Goal: Task Accomplishment & Management: Use online tool/utility

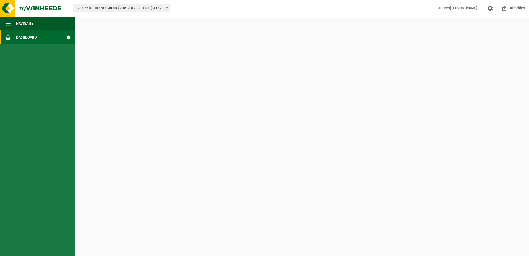
click at [56, 38] on link "Dashboard" at bounding box center [37, 37] width 75 height 14
click at [67, 38] on span at bounding box center [68, 37] width 12 height 14
click at [7, 24] on span "button" at bounding box center [8, 24] width 5 height 14
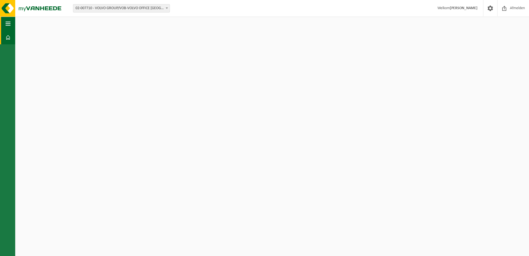
click at [7, 24] on span "button" at bounding box center [8, 24] width 5 height 14
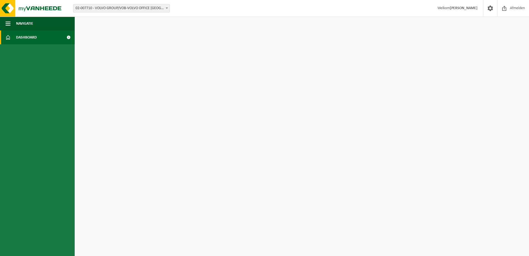
click at [10, 36] on span at bounding box center [8, 37] width 5 height 14
click at [27, 39] on span "Dashboard" at bounding box center [26, 37] width 21 height 14
click at [69, 37] on span at bounding box center [68, 37] width 12 height 14
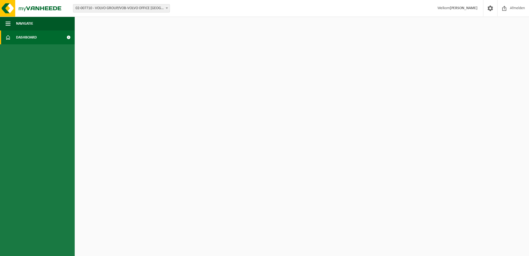
click at [69, 37] on span at bounding box center [68, 37] width 12 height 14
click at [163, 9] on span "02-007710 - VOLVO GROUP/VOB-VOLVO OFFICE [GEOGRAPHIC_DATA] - [GEOGRAPHIC_DATA]" at bounding box center [121, 8] width 96 height 8
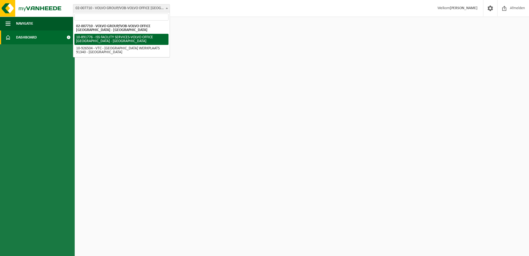
select select "115004"
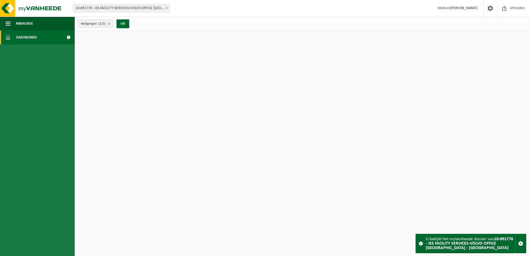
click at [102, 23] on count "(2/2)" at bounding box center [101, 24] width 7 height 4
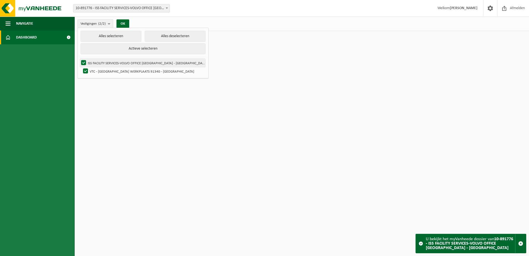
click at [117, 64] on label "ISS FACILITY SERVICES-VOLVO OFFICE BRUSSELS - SINT-AGATHA-BERCHEM" at bounding box center [142, 63] width 125 height 8
click at [79, 59] on input "ISS FACILITY SERVICES-VOLVO OFFICE BRUSSELS - SINT-AGATHA-BERCHEM" at bounding box center [79, 58] width 0 height 0
click at [117, 64] on label "ISS FACILITY SERVICES-VOLVO OFFICE BRUSSELS - SINT-AGATHA-BERCHEM" at bounding box center [142, 63] width 125 height 8
click at [79, 59] on input "ISS FACILITY SERVICES-VOLVO OFFICE BRUSSELS - SINT-AGATHA-BERCHEM" at bounding box center [79, 58] width 0 height 0
checkbox input "true"
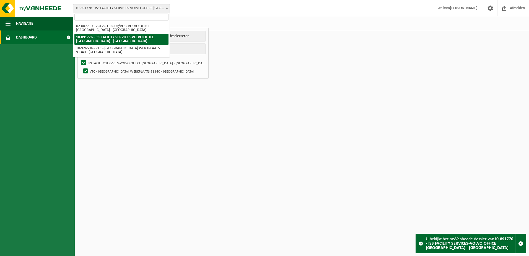
click at [168, 4] on span at bounding box center [167, 7] width 6 height 7
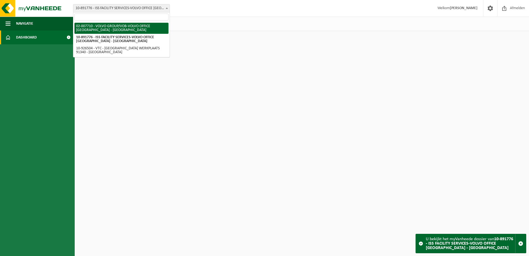
select select "1047"
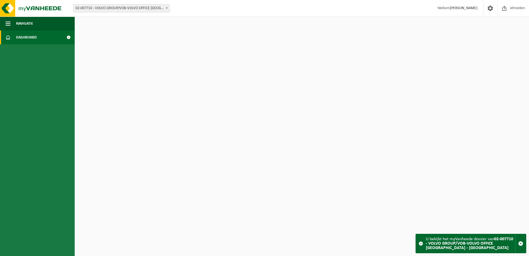
click at [462, 10] on strong "[PERSON_NAME]" at bounding box center [464, 8] width 28 height 4
click at [493, 7] on span at bounding box center [490, 8] width 8 height 16
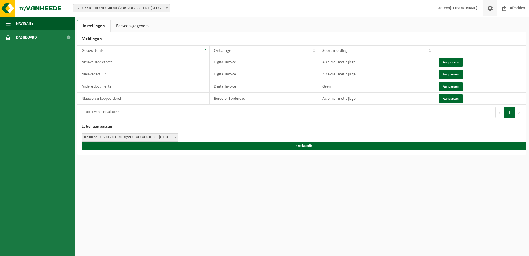
click at [493, 7] on span at bounding box center [490, 8] width 8 height 16
click at [509, 9] on span "Afmelden" at bounding box center [518, 8] width 18 height 16
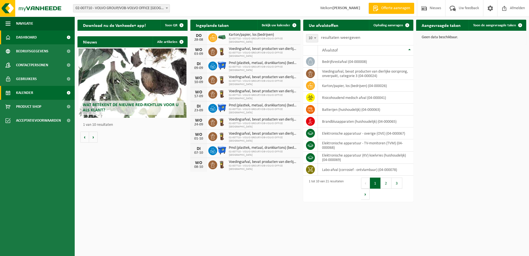
click at [32, 94] on span "Kalender" at bounding box center [24, 93] width 17 height 14
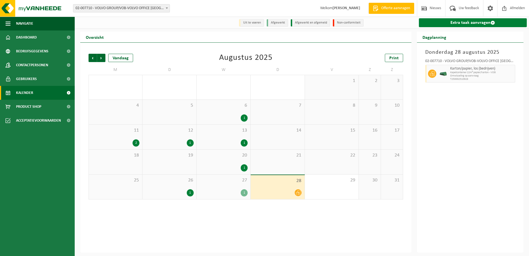
click at [455, 24] on link "Extra taak aanvragen" at bounding box center [473, 22] width 108 height 9
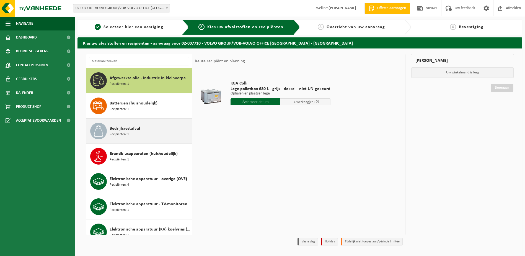
click at [134, 131] on span "Bedrijfsrestafval" at bounding box center [125, 128] width 30 height 7
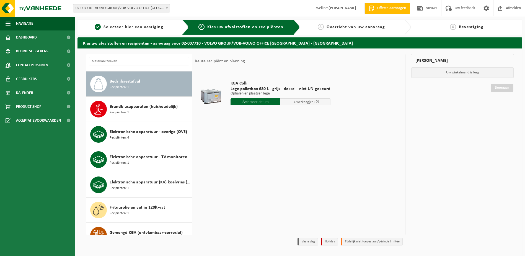
scroll to position [50, 0]
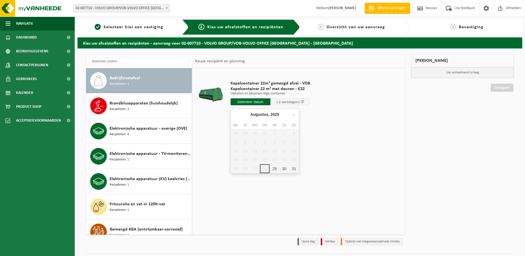
click at [253, 102] on input "text" at bounding box center [251, 101] width 40 height 7
click at [271, 170] on div "29" at bounding box center [275, 168] width 10 height 9
type input "Van 2025-08-29"
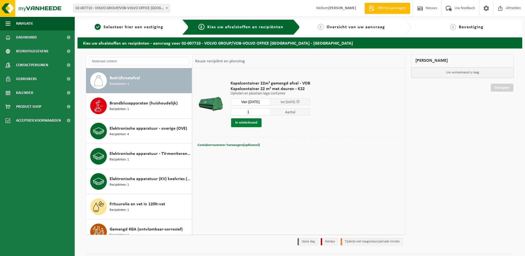
click at [248, 125] on button "In winkelmand" at bounding box center [246, 122] width 30 height 9
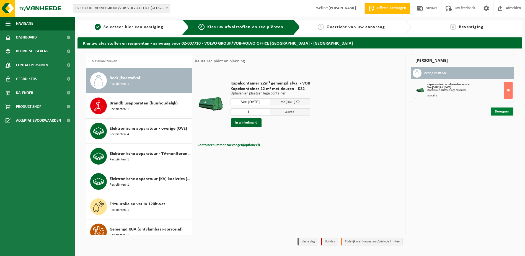
click at [504, 112] on link "Doorgaan" at bounding box center [502, 111] width 23 height 8
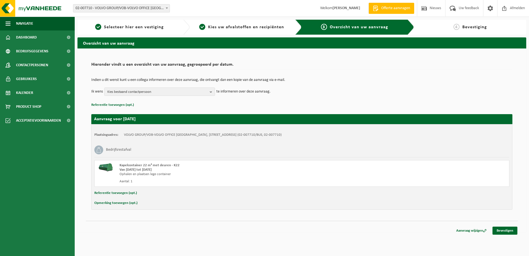
click at [126, 202] on button "Opmerking toevoegen (opt.)" at bounding box center [115, 202] width 43 height 7
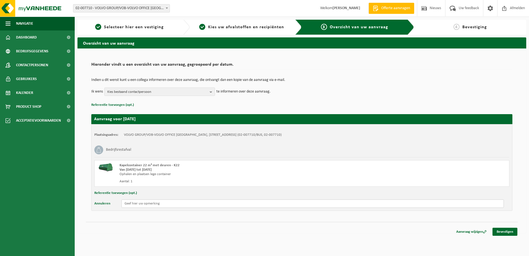
click at [267, 202] on input "text" at bounding box center [313, 203] width 383 height 8
click at [502, 233] on link "Bevestigen" at bounding box center [505, 232] width 25 height 8
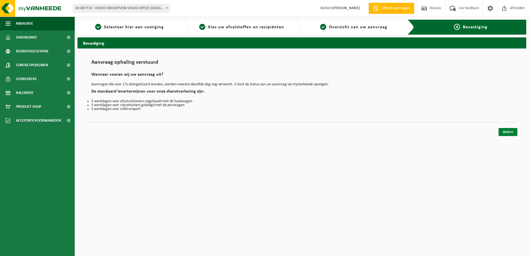
click at [509, 131] on link "Sluiten" at bounding box center [508, 132] width 19 height 8
